Goal: Information Seeking & Learning: Find specific fact

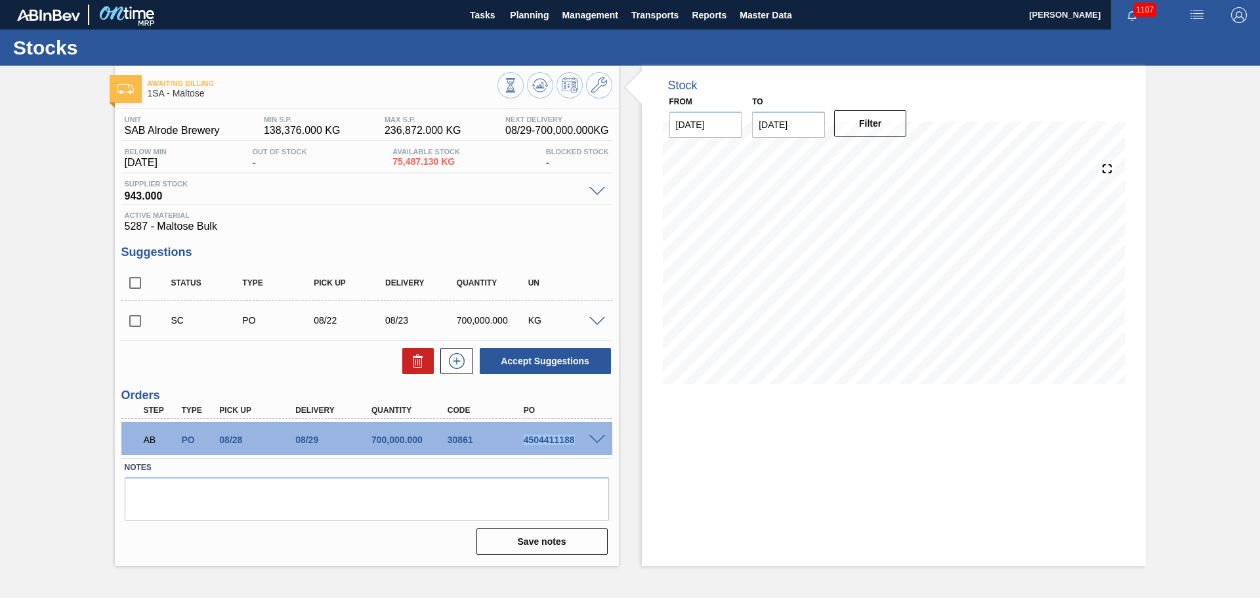
drag, startPoint x: 524, startPoint y: 439, endPoint x: 572, endPoint y: 442, distance: 48.0
click at [572, 442] on div "4504411188" at bounding box center [562, 439] width 85 height 11
copy div "4504411188"
click at [528, 14] on span "Planning" at bounding box center [529, 15] width 39 height 16
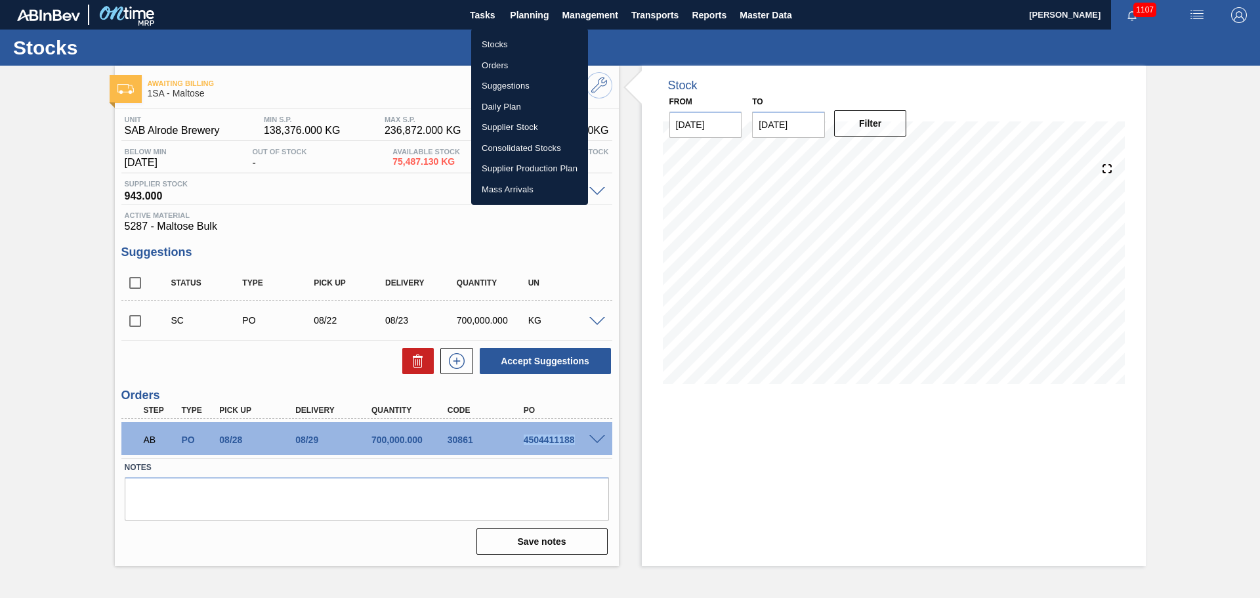
click at [503, 65] on li "Orders" at bounding box center [529, 65] width 117 height 21
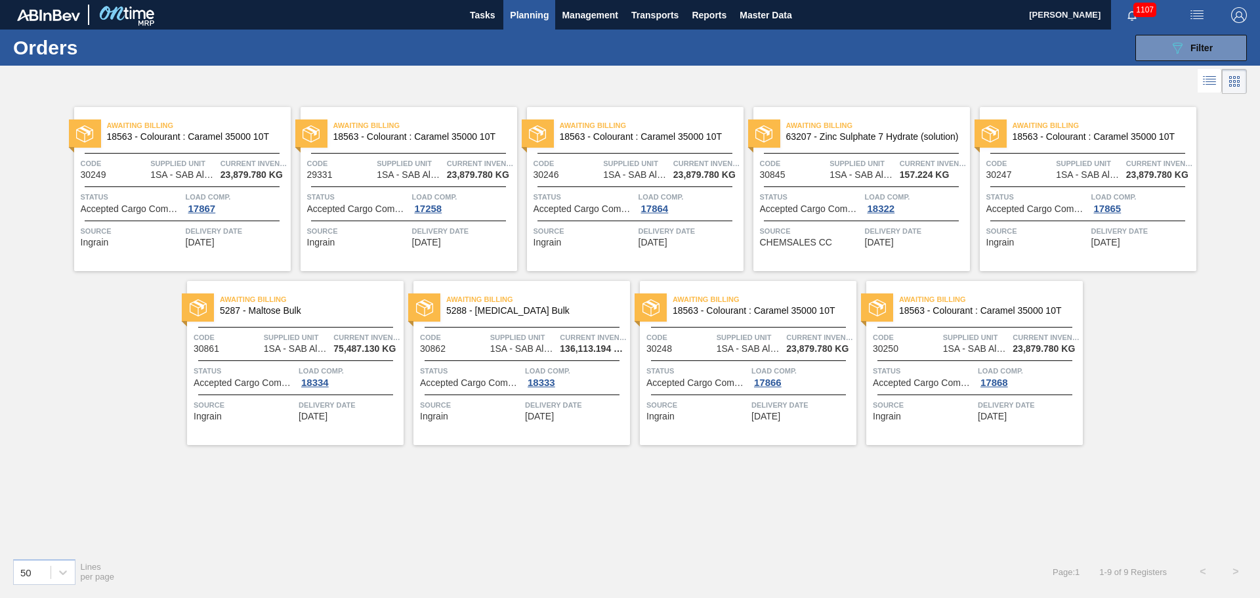
click at [469, 344] on span "Code" at bounding box center [453, 337] width 67 height 13
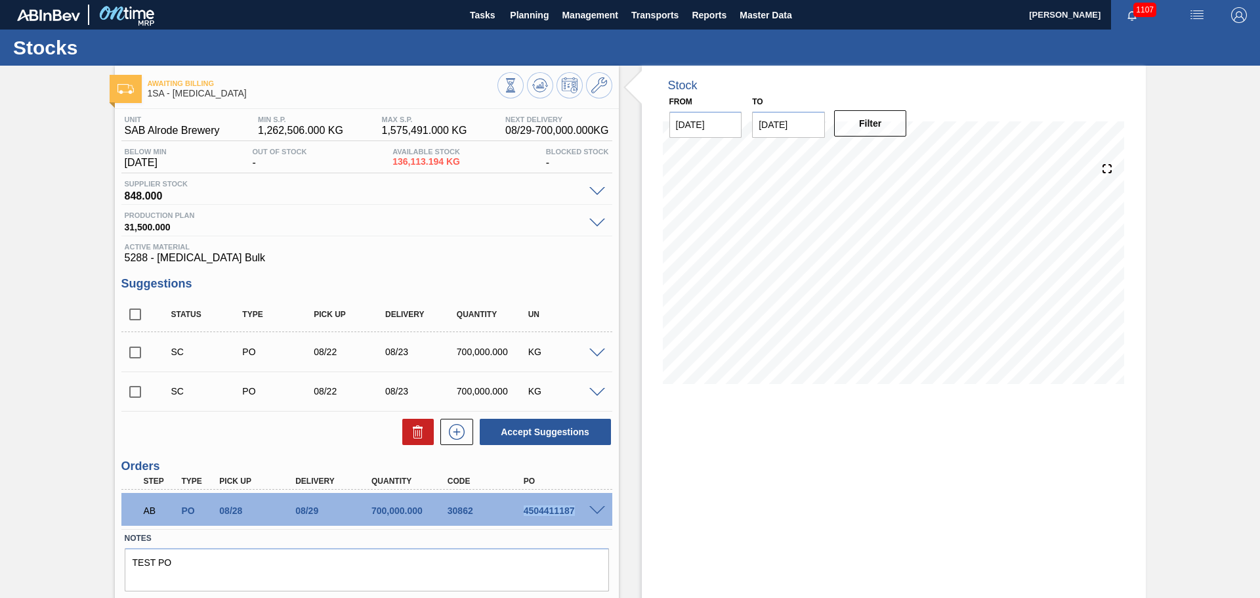
drag, startPoint x: 524, startPoint y: 508, endPoint x: 573, endPoint y: 504, distance: 49.4
click at [573, 504] on div "AB PO 08/28 08/29 700,000.000 30862 4504411187" at bounding box center [363, 509] width 456 height 26
copy div "4504411187"
